Goal: Navigation & Orientation: Find specific page/section

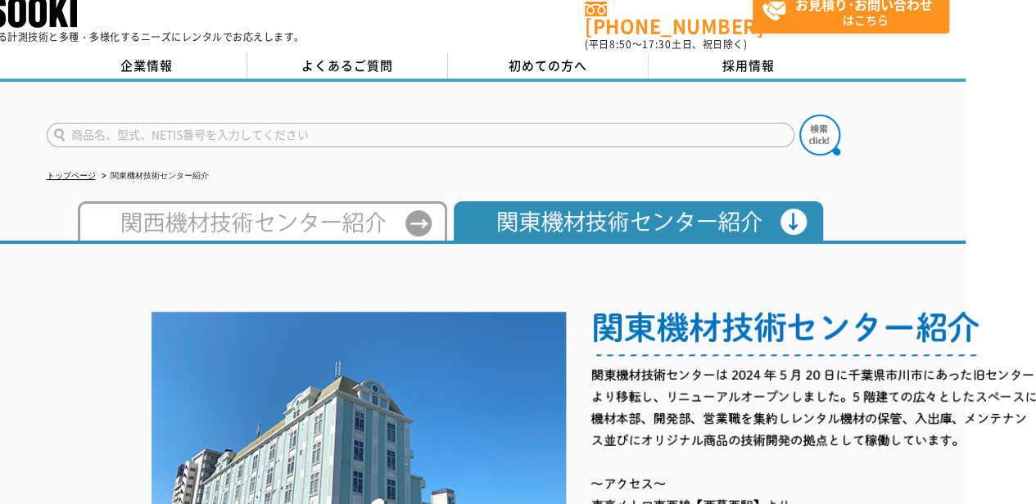
scroll to position [0, 70]
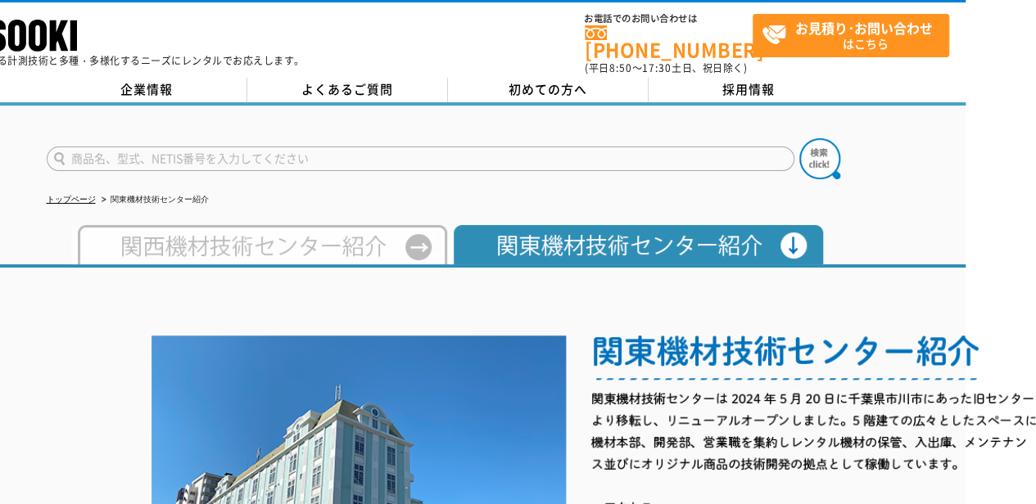
click at [252, 245] on img at bounding box center [259, 244] width 376 height 39
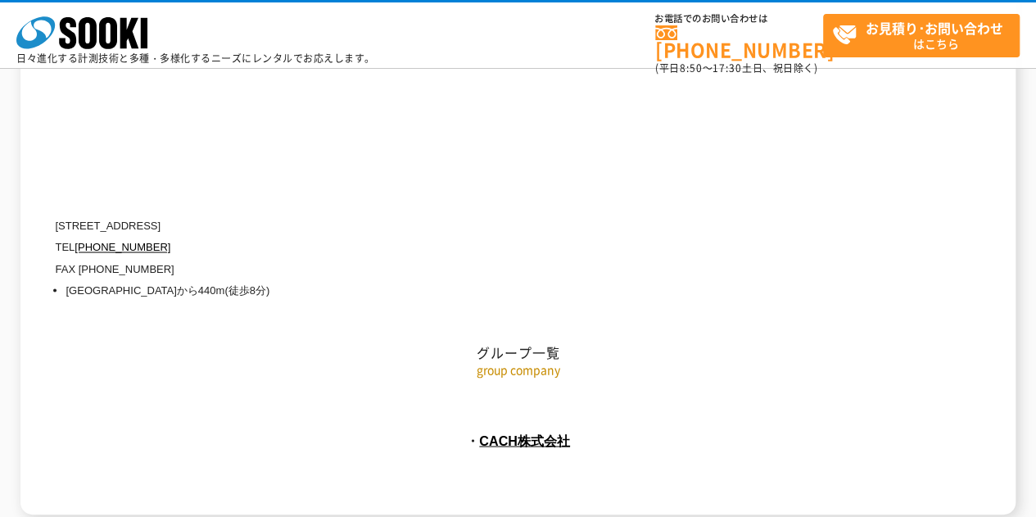
scroll to position [7534, 0]
